Goal: Task Accomplishment & Management: Manage account settings

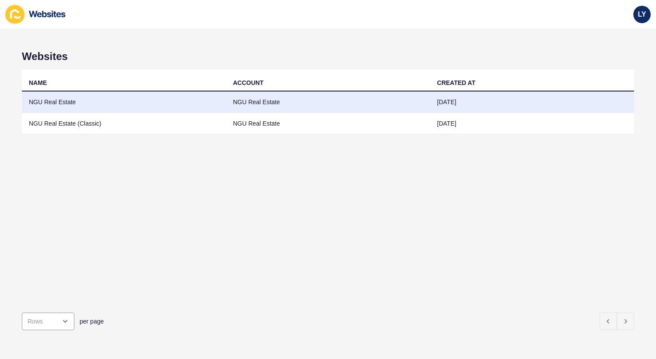
click at [315, 106] on td "NGU Real Estate" at bounding box center [328, 101] width 204 height 21
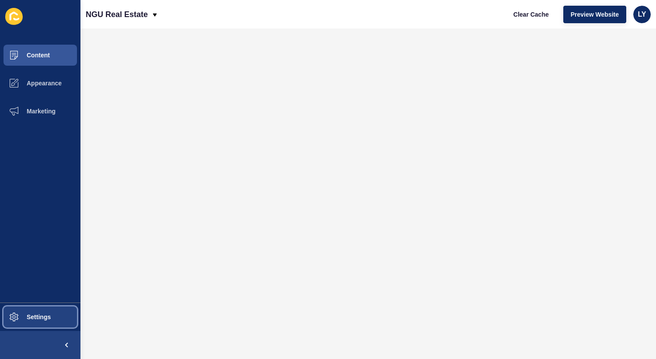
click at [32, 317] on span "Settings" at bounding box center [25, 316] width 52 height 7
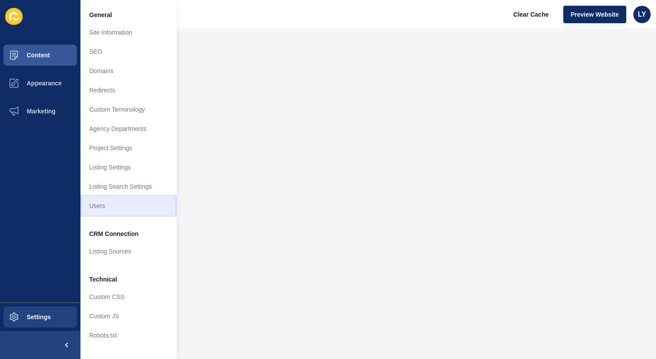
click at [102, 208] on link "Users" at bounding box center [129, 205] width 96 height 19
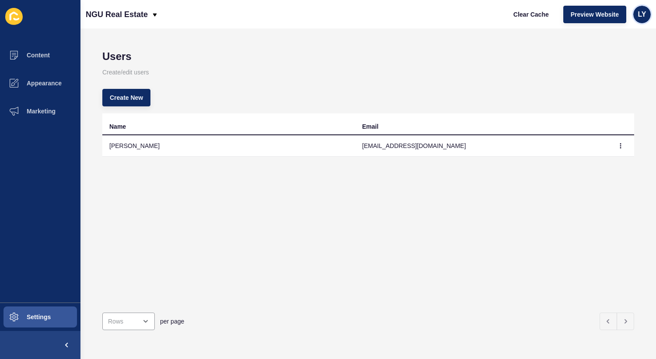
click at [636, 11] on div "LY" at bounding box center [643, 15] width 18 height 18
click at [475, 77] on p "Create/edit users" at bounding box center [368, 72] width 532 height 19
